Goal: Register for event/course

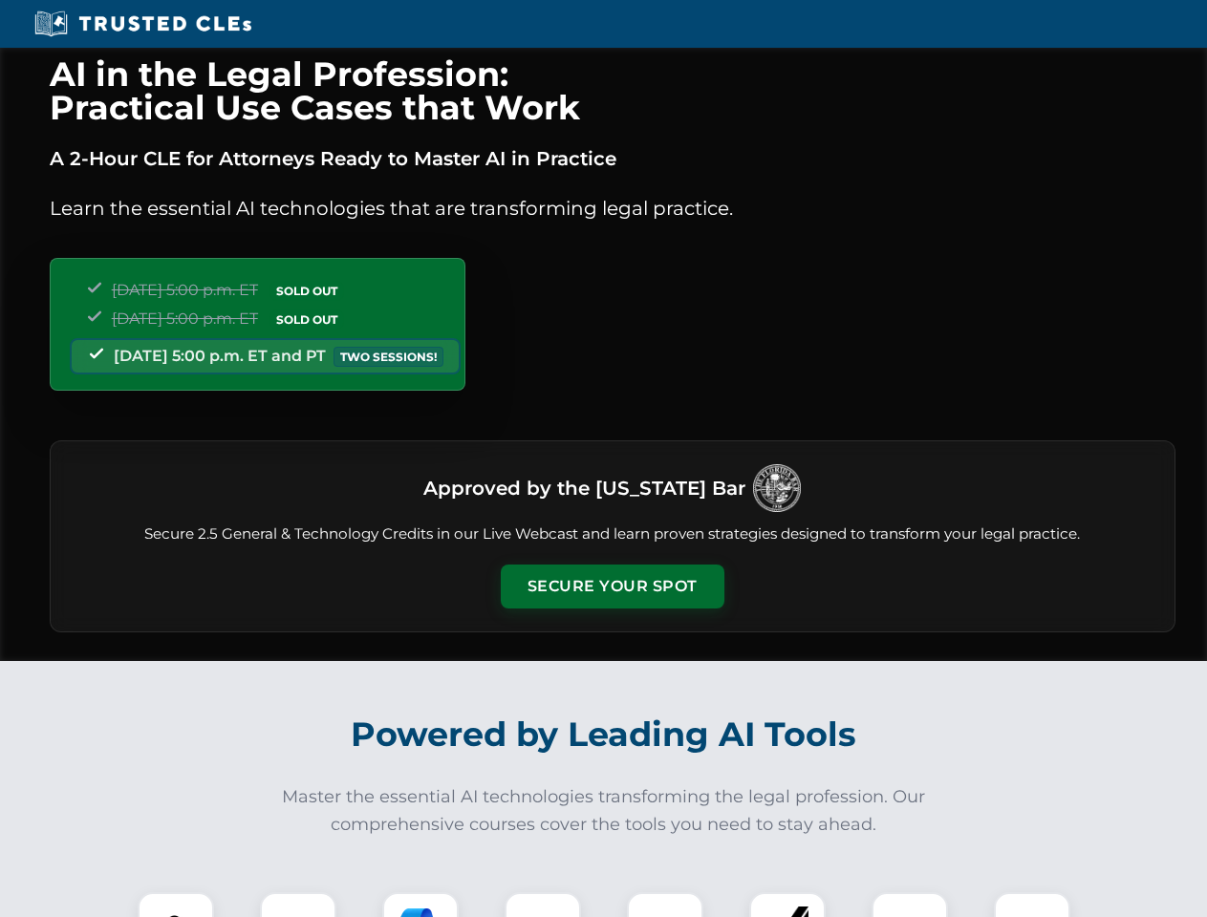
click at [612, 587] on button "Secure Your Spot" at bounding box center [613, 587] width 224 height 44
click at [176, 905] on img at bounding box center [175, 930] width 55 height 55
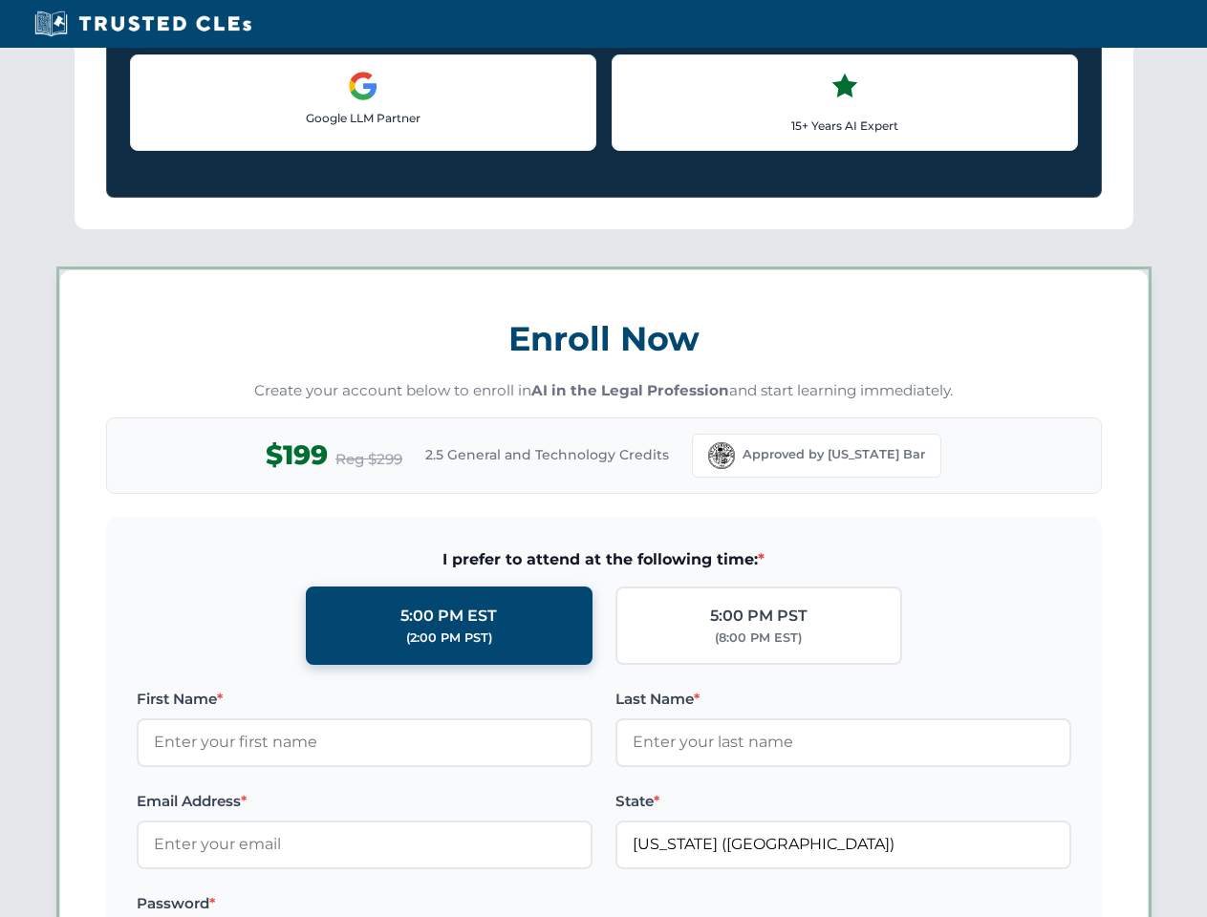
click at [298, 905] on label "Password *" at bounding box center [365, 904] width 456 height 23
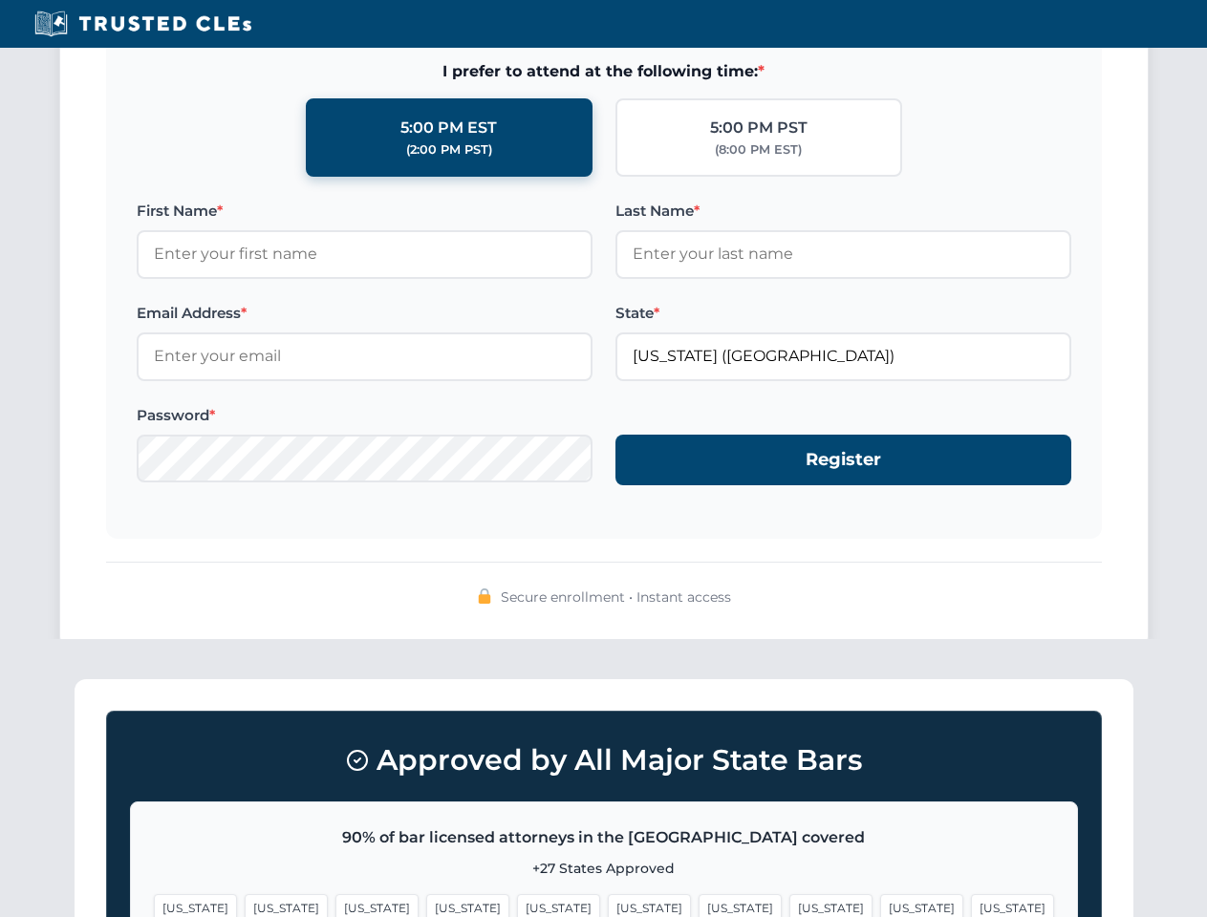
click at [699, 905] on span "[US_STATE]" at bounding box center [740, 908] width 83 height 28
click at [880, 905] on span "[US_STATE]" at bounding box center [921, 908] width 83 height 28
